Goal: Task Accomplishment & Management: Manage account settings

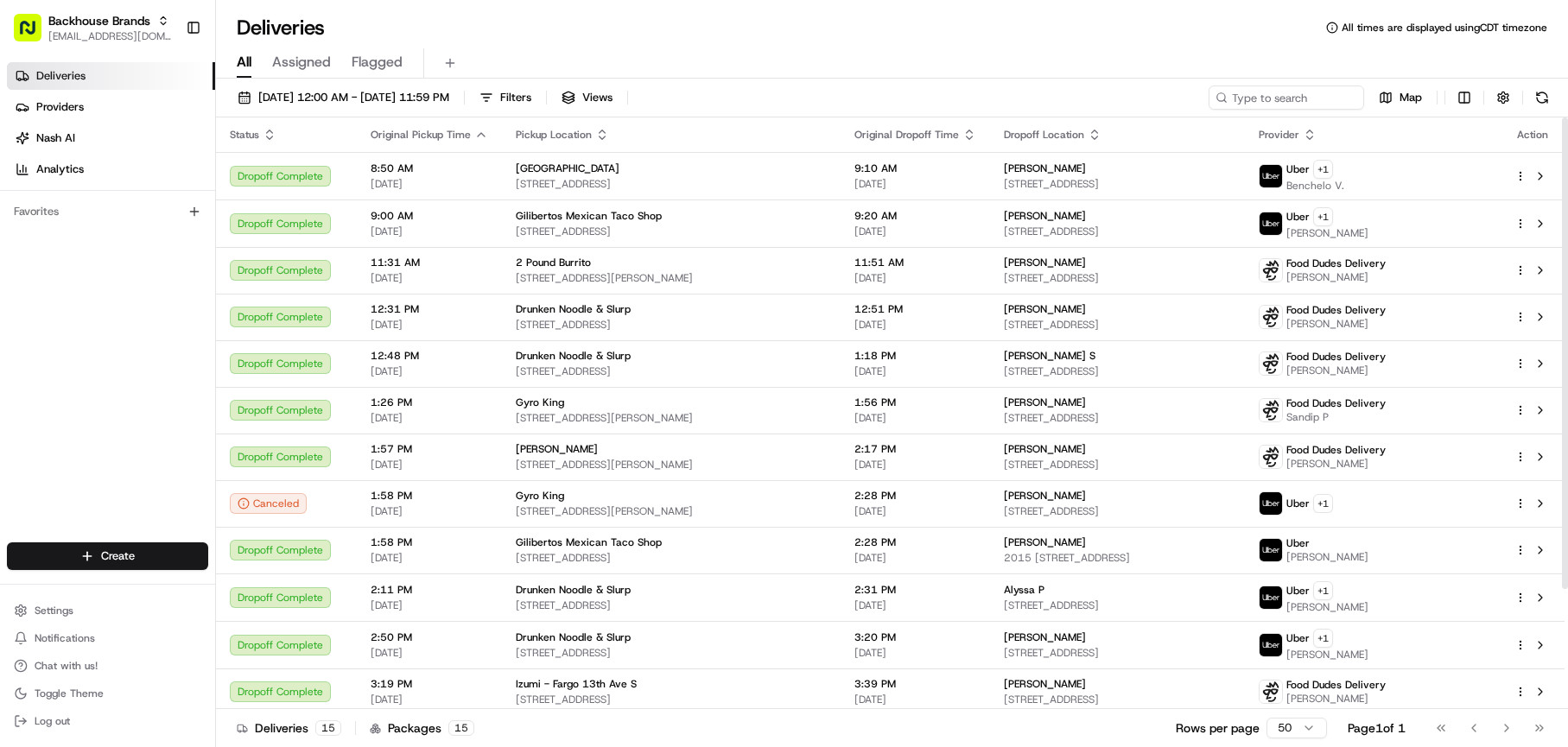
click at [477, 133] on icon "button" at bounding box center [481, 134] width 14 height 14
